Goal: Check status: Check status

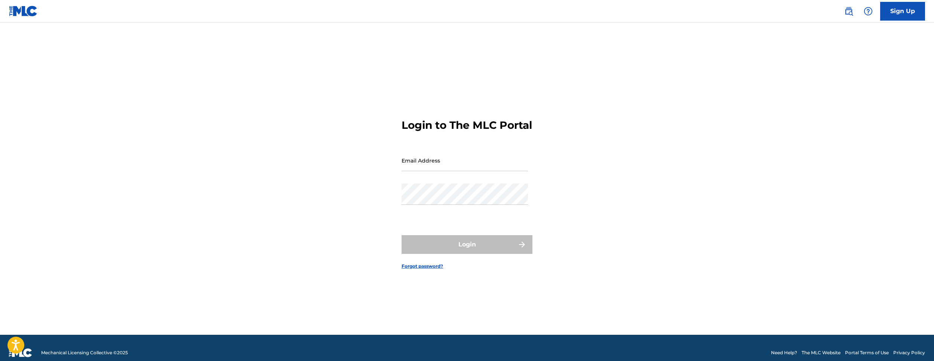
click at [444, 171] on input "Email Address" at bounding box center [465, 160] width 126 height 21
type input "[EMAIL_ADDRESS][DOMAIN_NAME]"
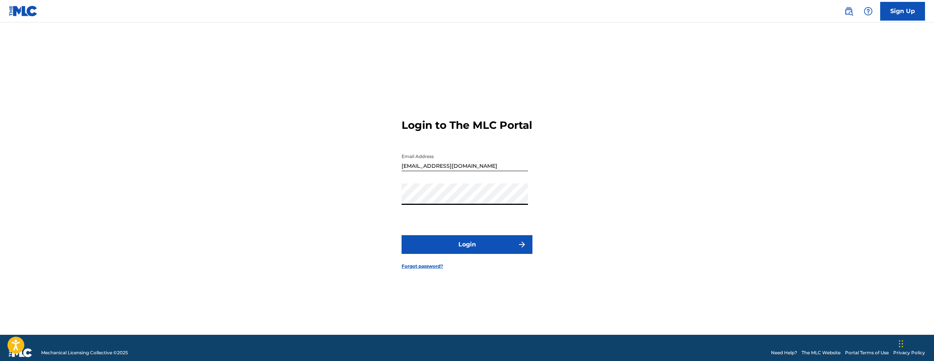
click at [402, 235] on button "Login" at bounding box center [467, 244] width 131 height 19
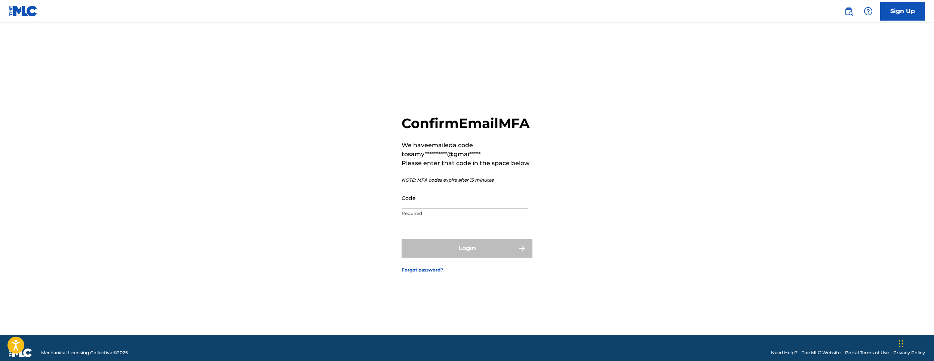
click at [423, 204] on input "Code" at bounding box center [465, 197] width 126 height 21
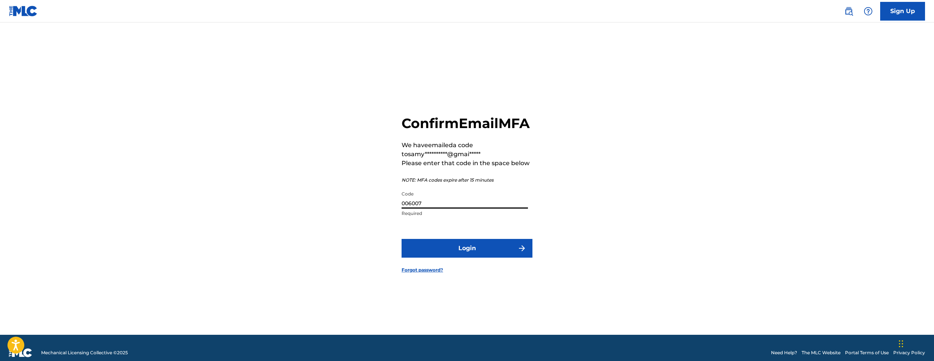
type input "006007"
click at [430, 272] on form "**********" at bounding box center [467, 187] width 131 height 293
click at [432, 257] on button "Login" at bounding box center [467, 248] width 131 height 19
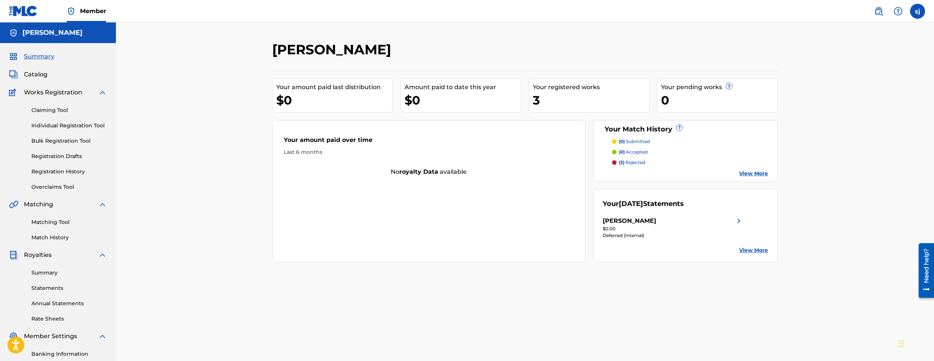
click at [741, 171] on link "View More" at bounding box center [753, 173] width 29 height 8
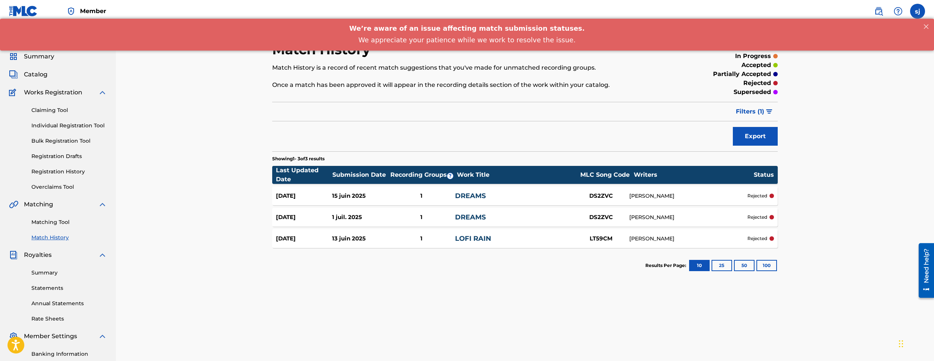
click at [662, 197] on div "[PERSON_NAME]" at bounding box center [689, 196] width 118 height 8
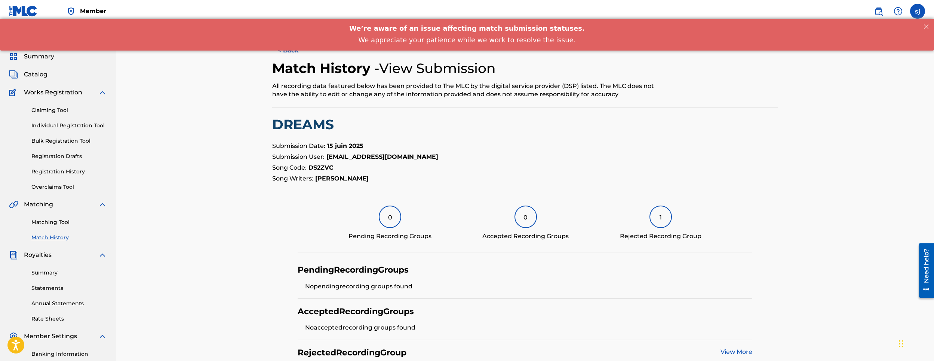
scroll to position [103, 0]
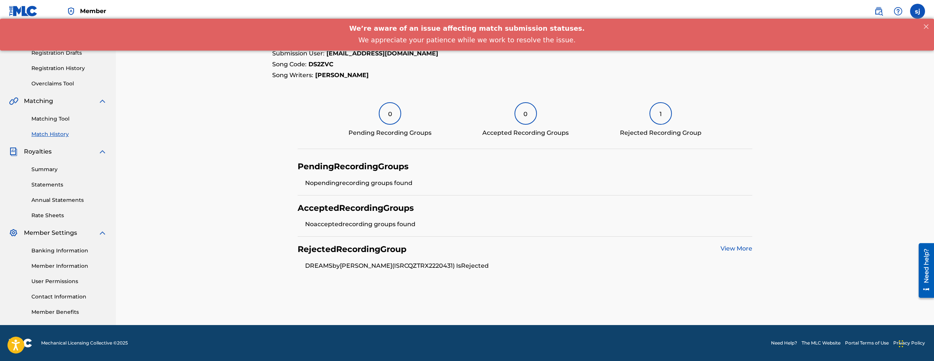
click at [37, 179] on div "Summary Statements Annual Statements Rate Sheets" at bounding box center [58, 187] width 98 height 63
click at [36, 180] on div "Summary Statements Annual Statements Rate Sheets" at bounding box center [58, 187] width 98 height 63
click at [36, 182] on link "Statements" at bounding box center [69, 185] width 76 height 8
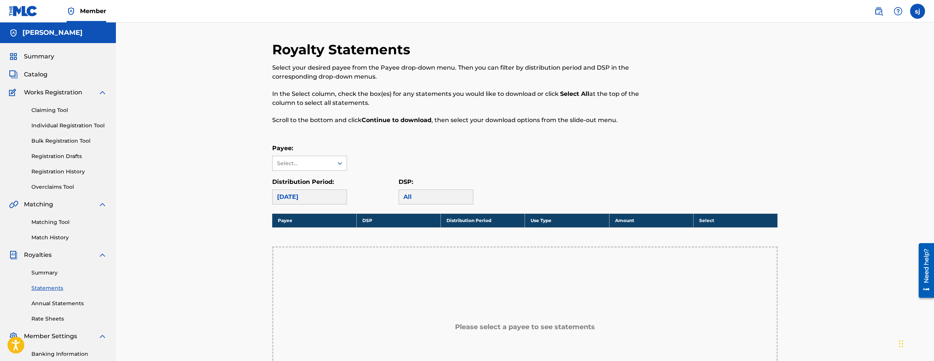
click at [264, 162] on div "Royalty Statements Select your desired payee from the Payee drop-down menu. The…" at bounding box center [525, 263] width 524 height 445
click at [278, 165] on div "Select..." at bounding box center [302, 163] width 51 height 8
click at [287, 178] on div "[PERSON_NAME]" at bounding box center [310, 180] width 74 height 19
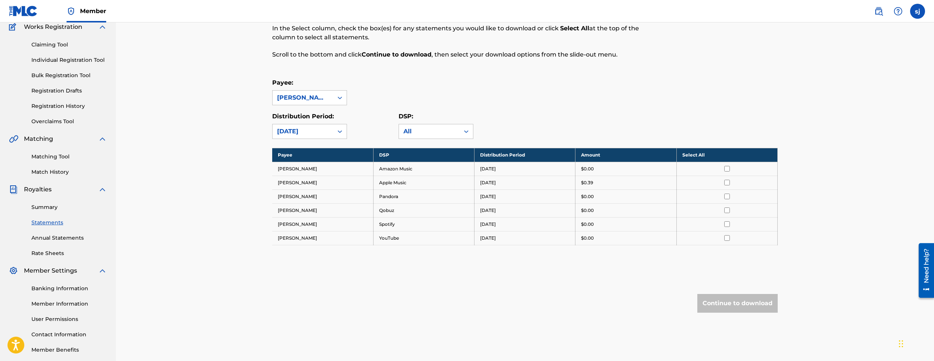
scroll to position [103, 0]
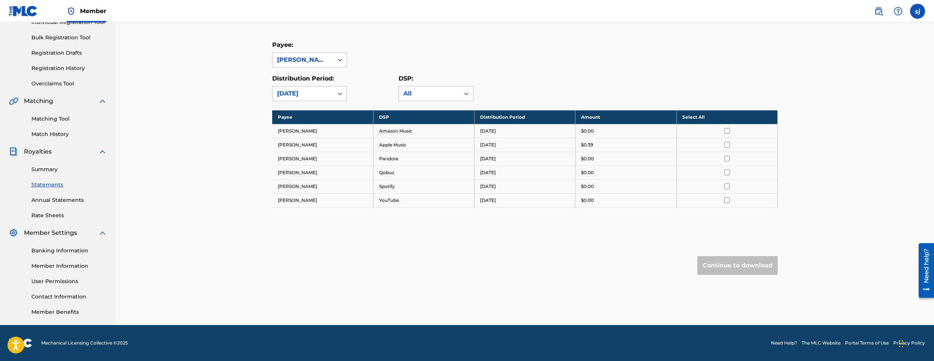
click at [511, 161] on td "[DATE]" at bounding box center [525, 158] width 101 height 14
click at [514, 158] on td "[DATE]" at bounding box center [525, 158] width 101 height 14
click at [728, 157] on input "checkbox" at bounding box center [728, 159] width 6 height 6
click at [729, 186] on input "checkbox" at bounding box center [728, 186] width 6 height 6
click at [726, 159] on input "checkbox" at bounding box center [728, 159] width 6 height 6
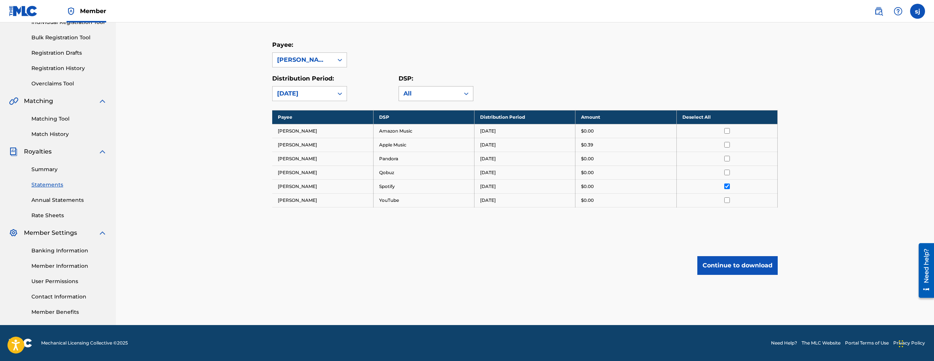
click at [417, 90] on div "All" at bounding box center [430, 93] width 52 height 9
click at [418, 154] on div "Spotify" at bounding box center [436, 156] width 74 height 19
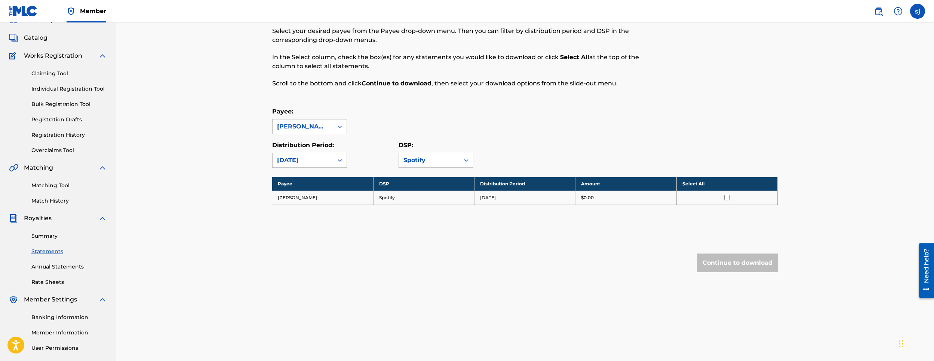
scroll to position [0, 0]
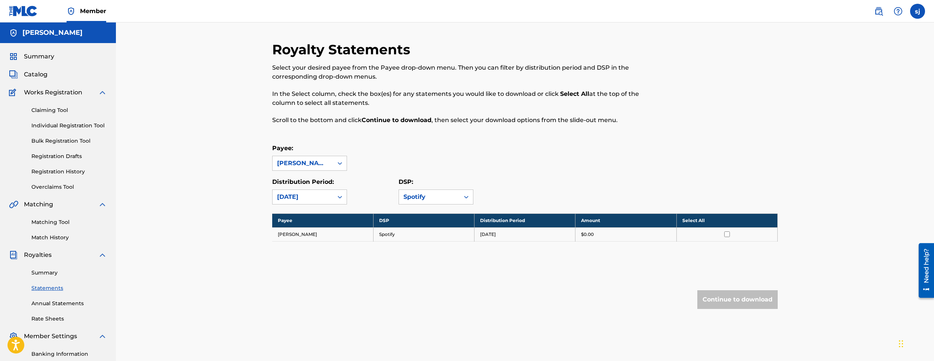
click at [43, 74] on span "Catalog" at bounding box center [36, 74] width 24 height 9
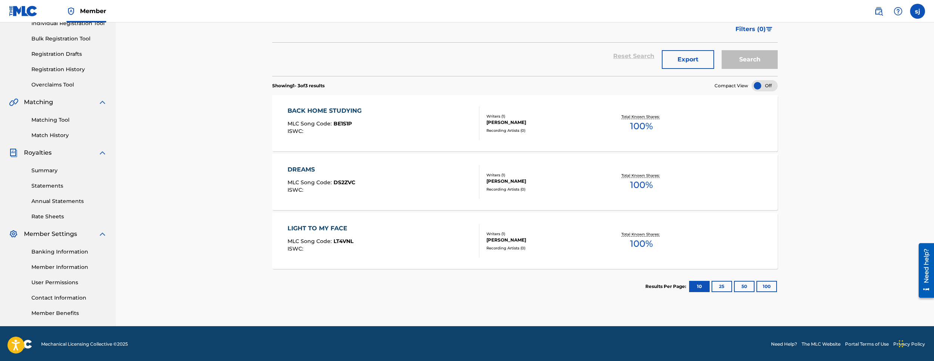
scroll to position [103, 0]
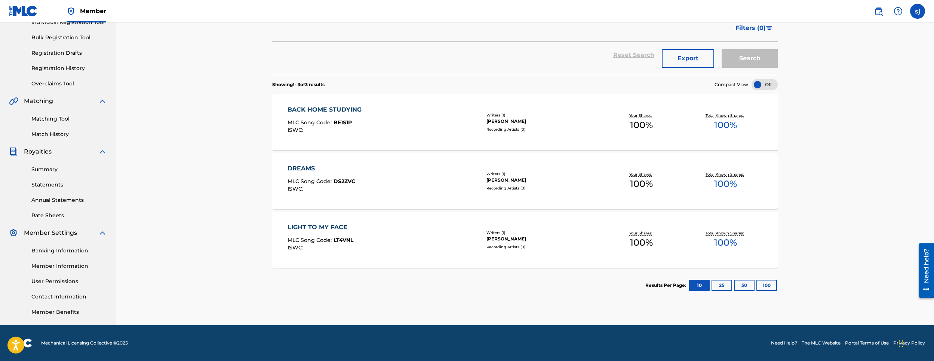
click at [342, 120] on span "BE1S1P" at bounding box center [343, 122] width 18 height 7
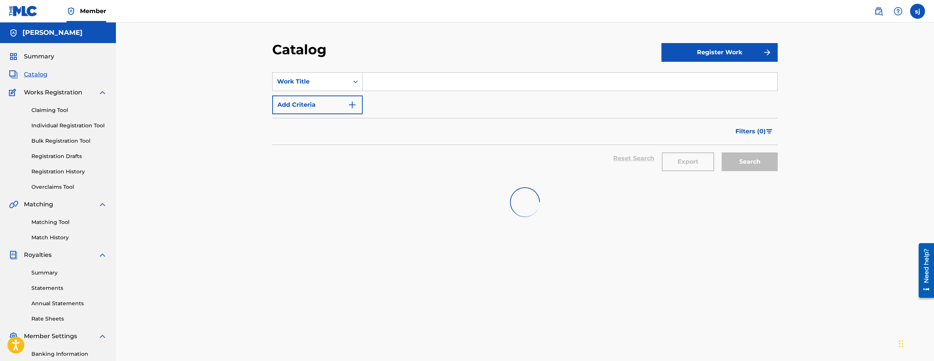
scroll to position [103, 0]
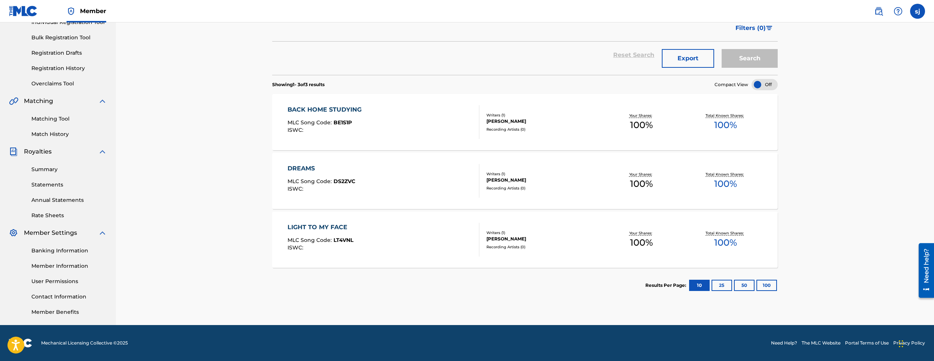
click at [320, 122] on span "MLC Song Code :" at bounding box center [311, 122] width 46 height 7
